Goal: Information Seeking & Learning: Learn about a topic

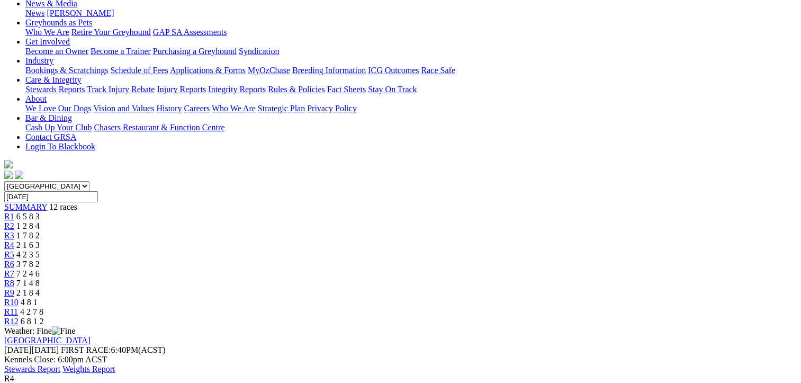
scroll to position [53, 0]
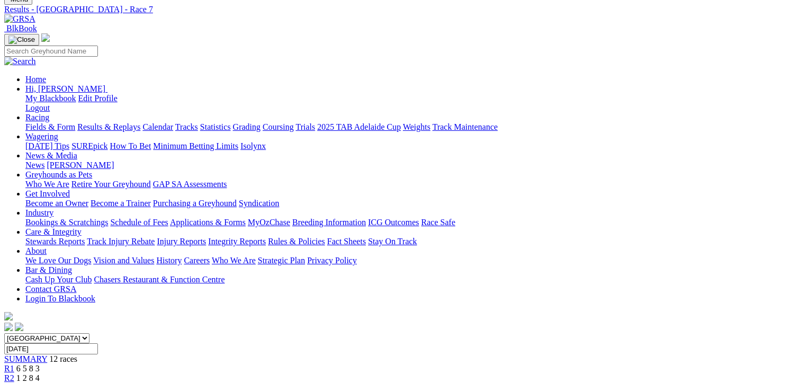
scroll to position [159, 0]
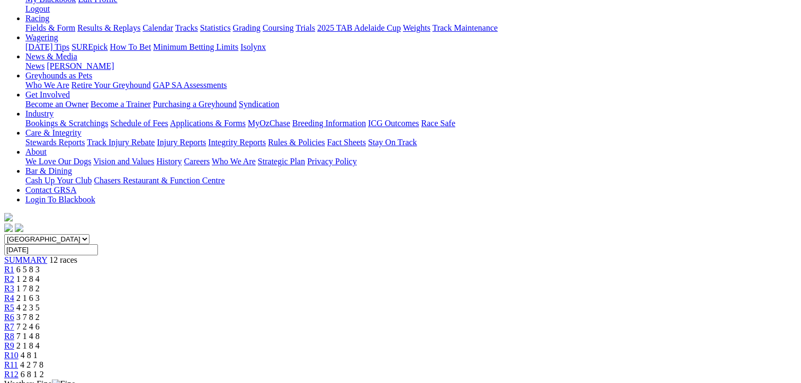
click at [40, 331] on span "7 1 4 8" at bounding box center [27, 335] width 23 height 9
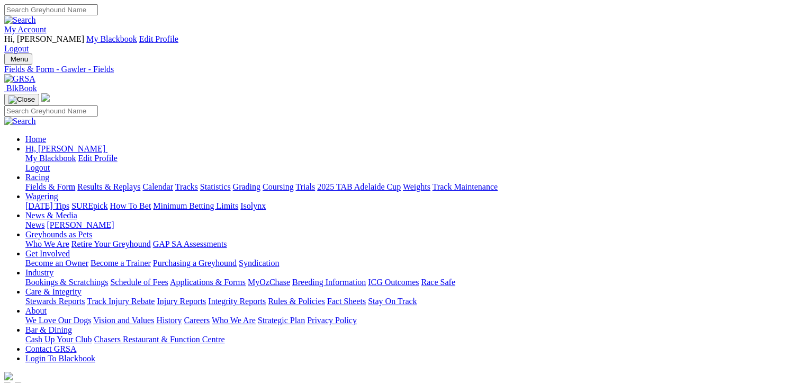
drag, startPoint x: 498, startPoint y: 173, endPoint x: 498, endPoint y: 159, distance: 13.8
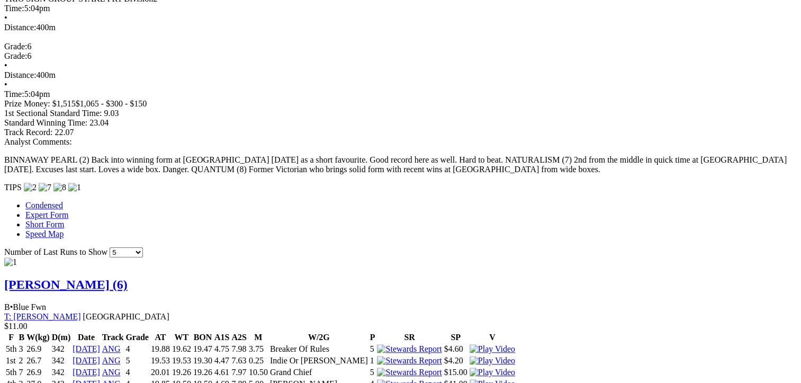
scroll to position [1112, 0]
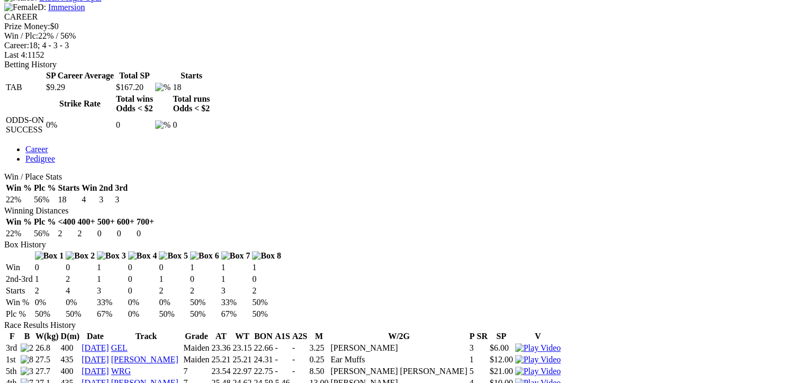
scroll to position [529, 0]
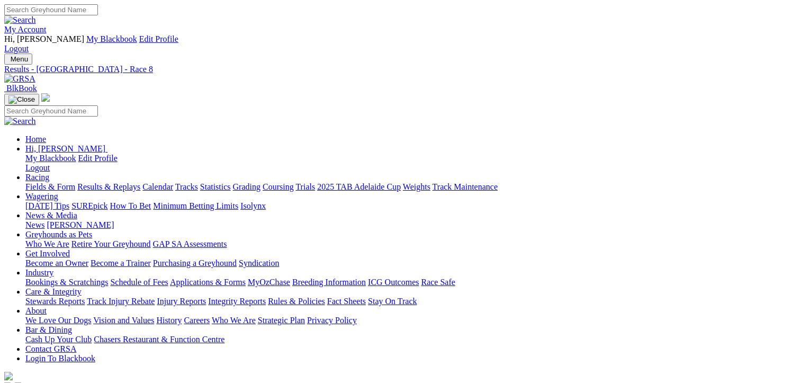
scroll to position [212, 0]
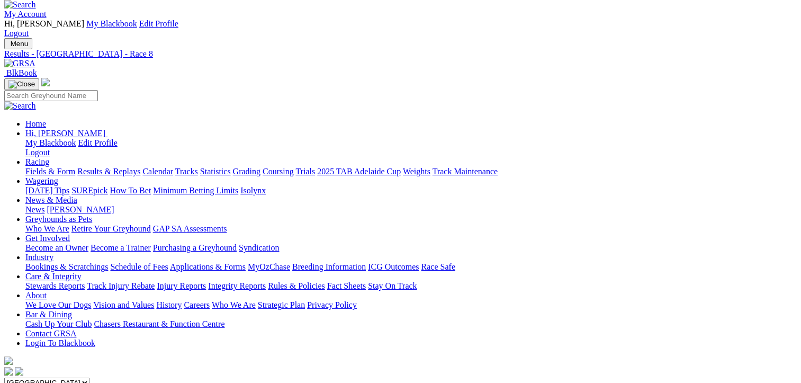
scroll to position [0, 0]
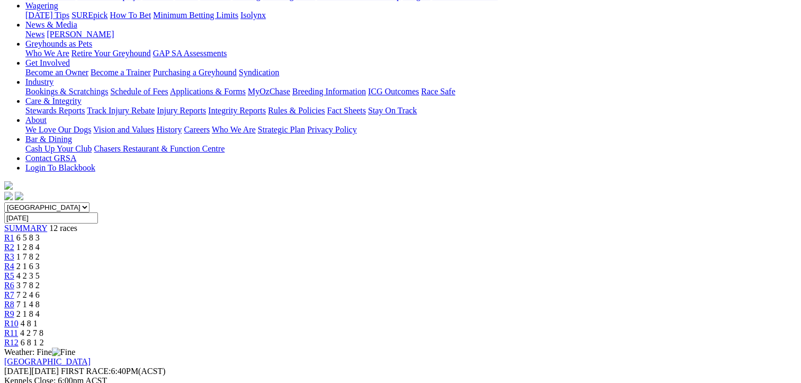
scroll to position [212, 0]
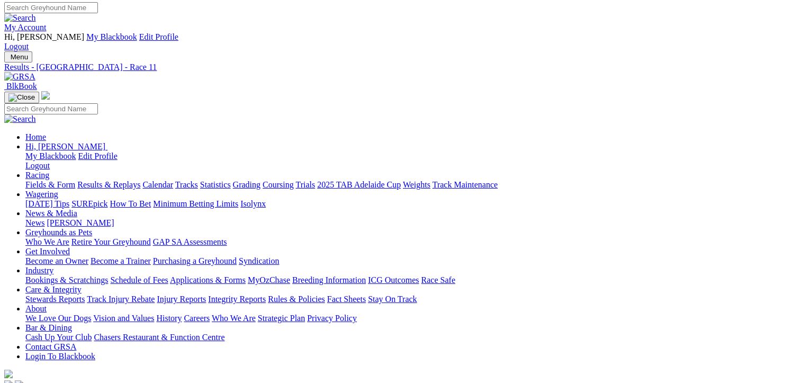
scroll to position [0, 0]
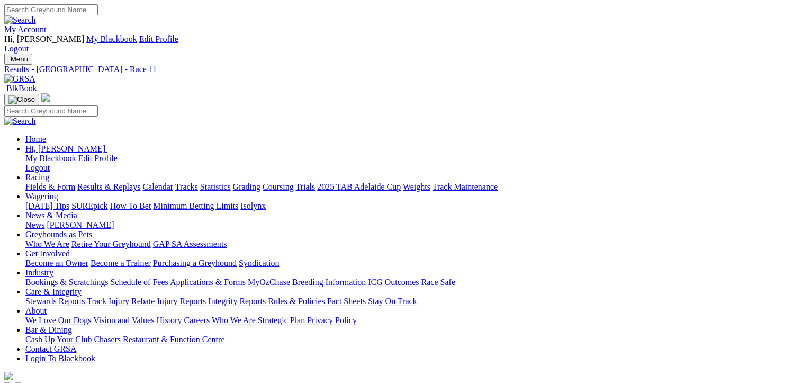
click at [52, 182] on link "Fields & Form" at bounding box center [50, 186] width 50 height 9
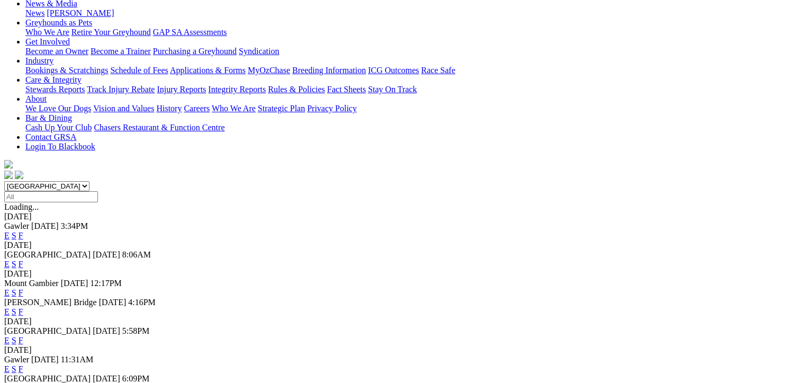
click at [23, 364] on link "F" at bounding box center [21, 368] width 5 height 9
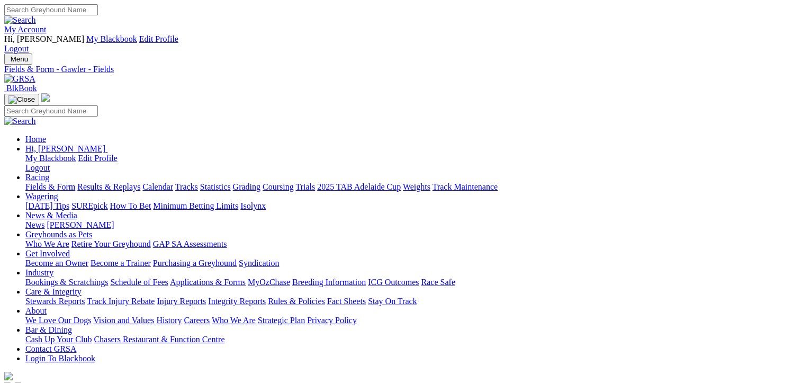
click at [173, 182] on link "Calendar" at bounding box center [157, 186] width 31 height 9
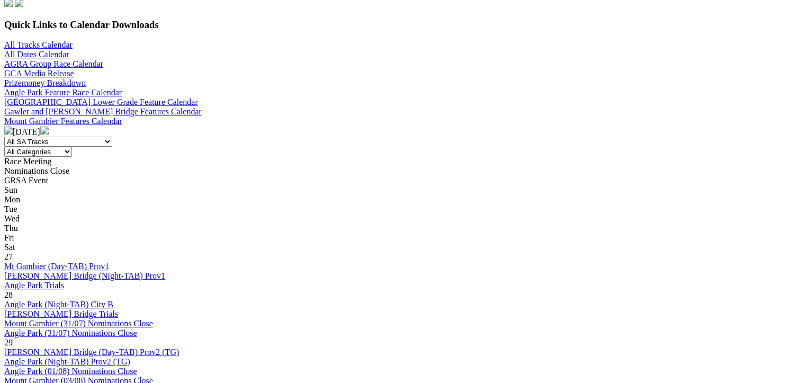
scroll to position [423, 0]
